Goal: Find specific page/section

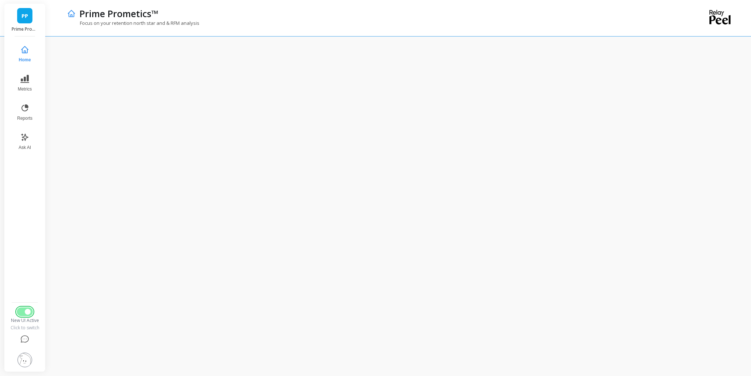
click at [25, 312] on span "Switch to Legacy UI" at bounding box center [28, 312] width 6 height 6
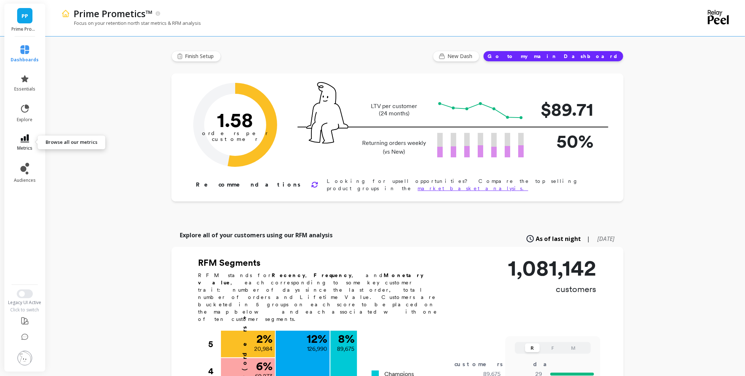
click at [33, 144] on link "metrics" at bounding box center [25, 142] width 28 height 17
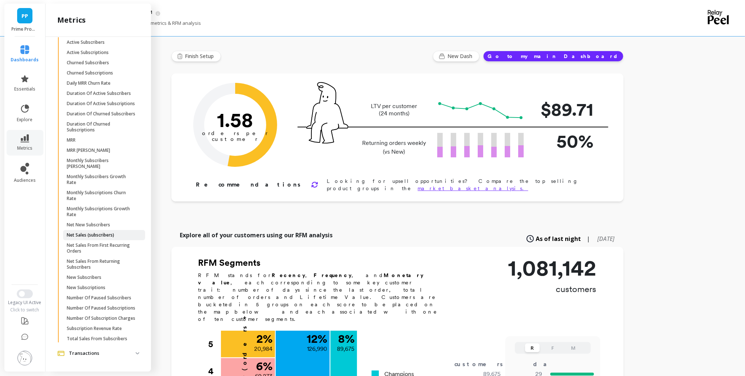
scroll to position [239, 0]
click at [114, 242] on p "Net Sales From First Recurring Orders" at bounding box center [102, 248] width 70 height 12
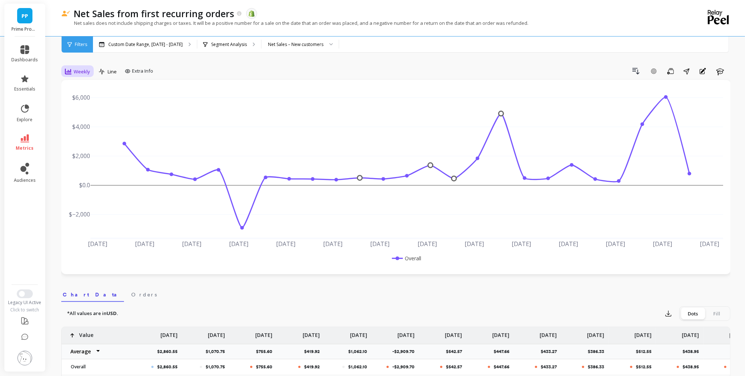
click at [63, 72] on div "Weekly" at bounding box center [78, 71] width 30 height 12
click at [74, 123] on div "Monthly" at bounding box center [88, 129] width 50 height 13
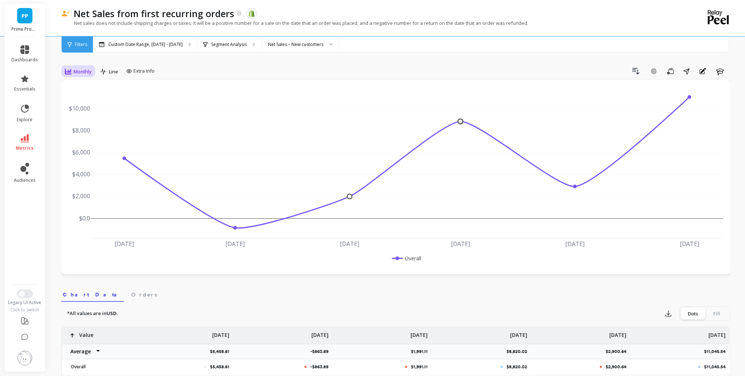
click at [80, 70] on span "Monthly" at bounding box center [83, 71] width 18 height 7
click at [189, 67] on div "Drill Down Add Goal Save Share Annotations Learn" at bounding box center [444, 71] width 573 height 12
